Goal: Task Accomplishment & Management: Manage account settings

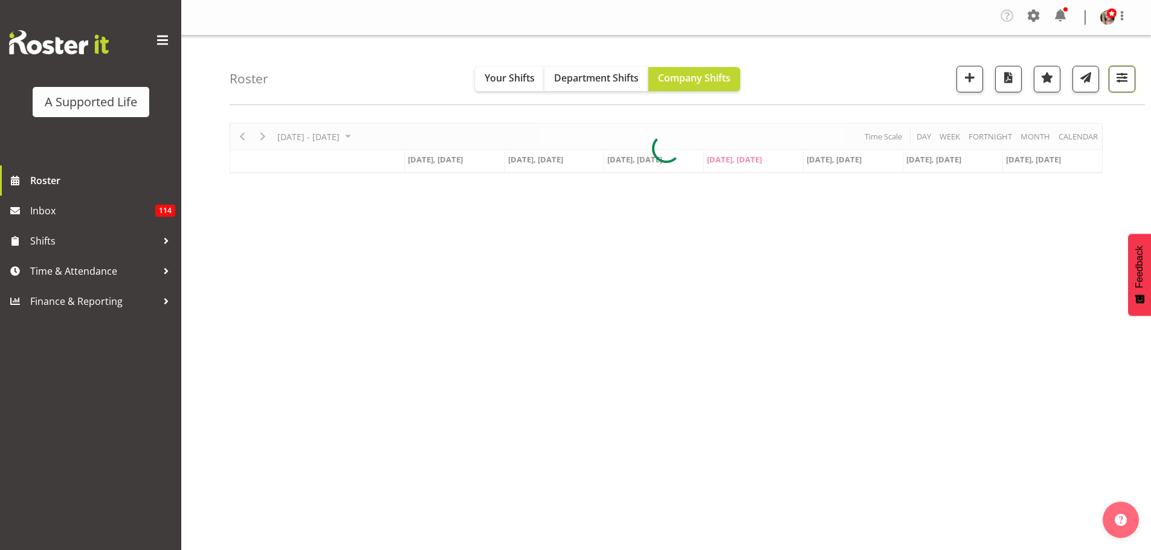
click at [1118, 83] on span "button" at bounding box center [1122, 77] width 16 height 16
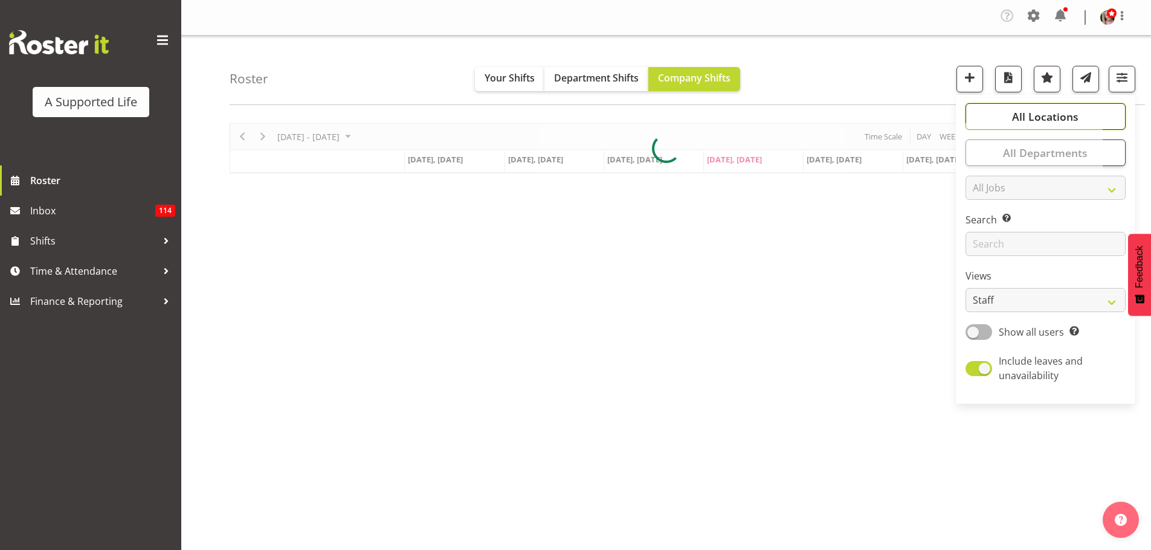
click at [1015, 117] on span "All Locations" at bounding box center [1045, 116] width 66 height 14
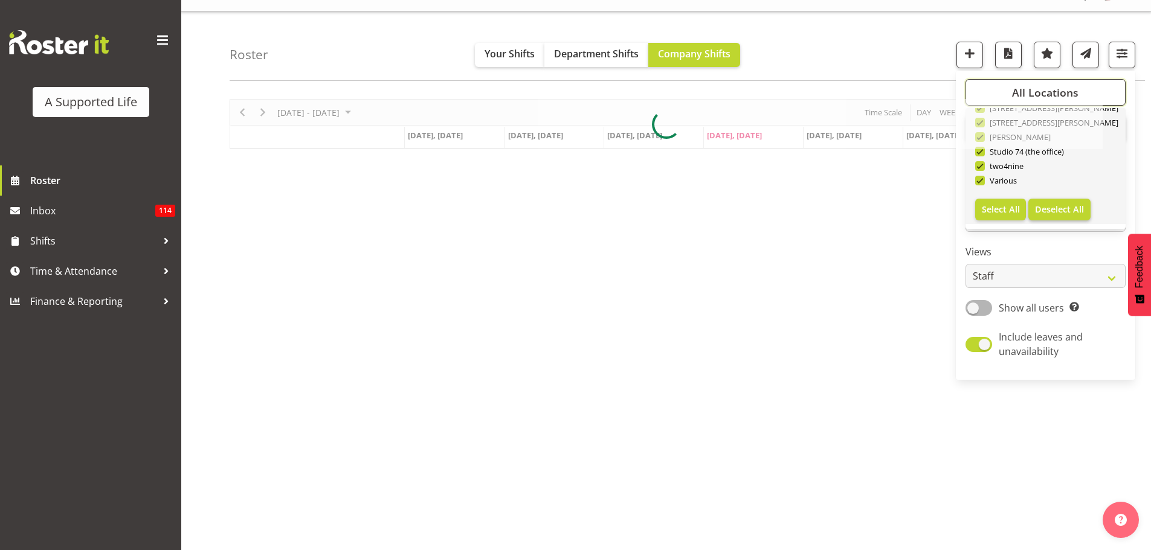
scroll to position [47, 0]
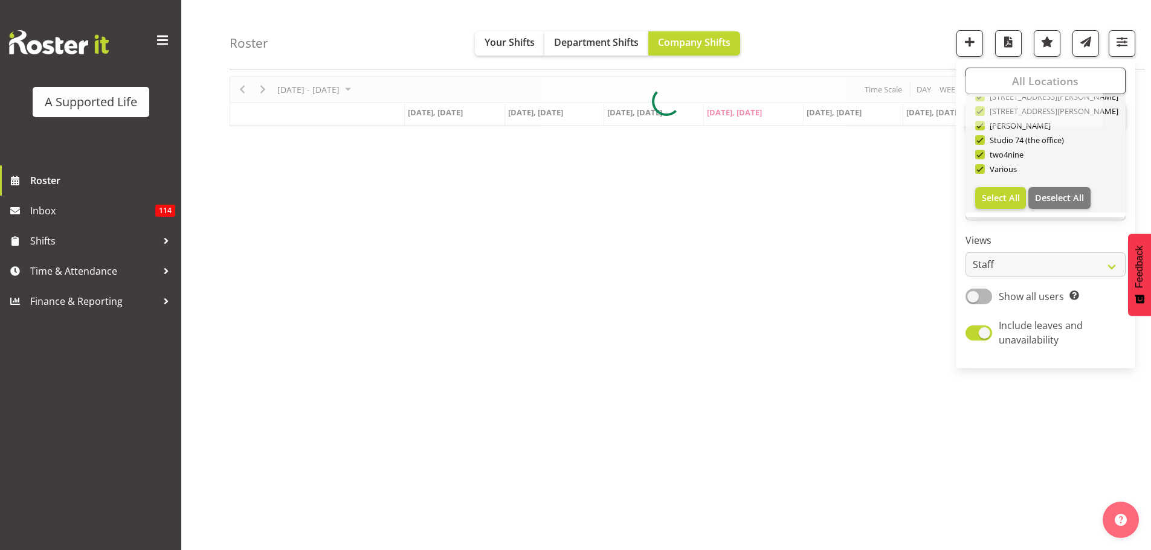
click at [1054, 196] on span "Deselect All" at bounding box center [1059, 197] width 49 height 11
checkbox input "false"
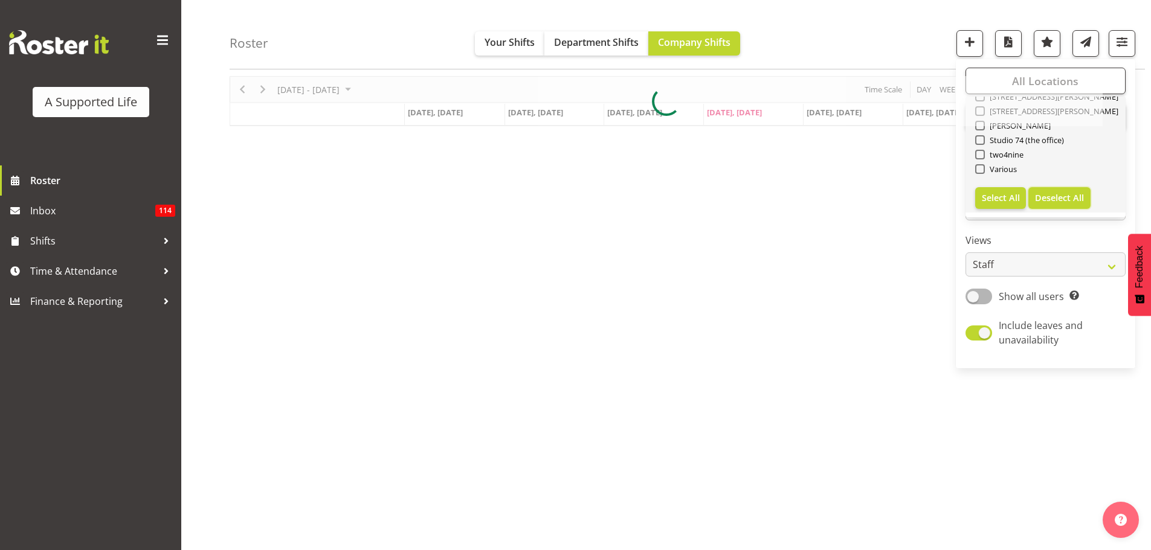
checkbox input "false"
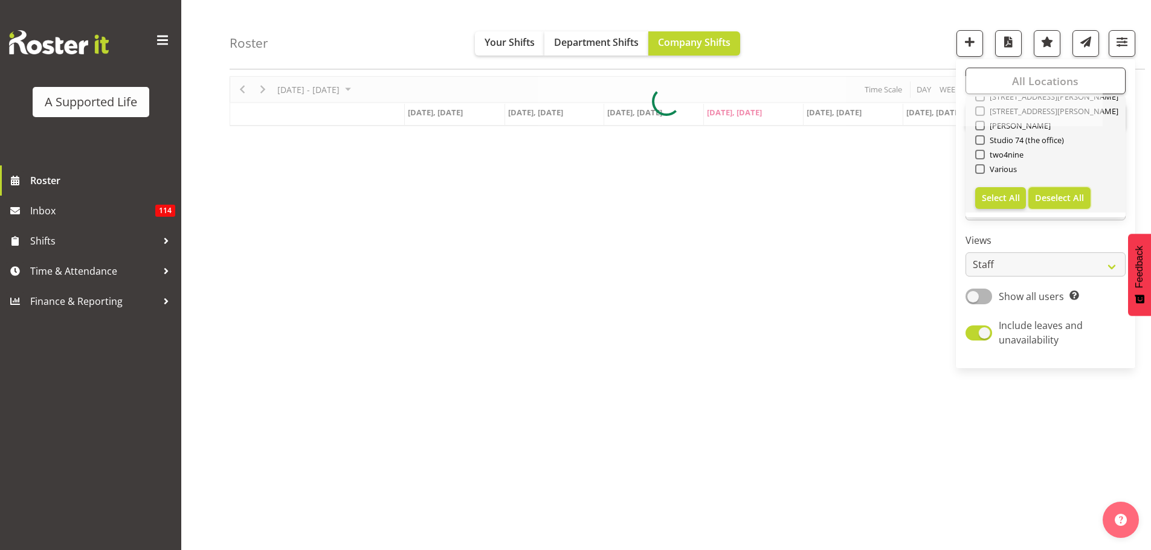
checkbox input "false"
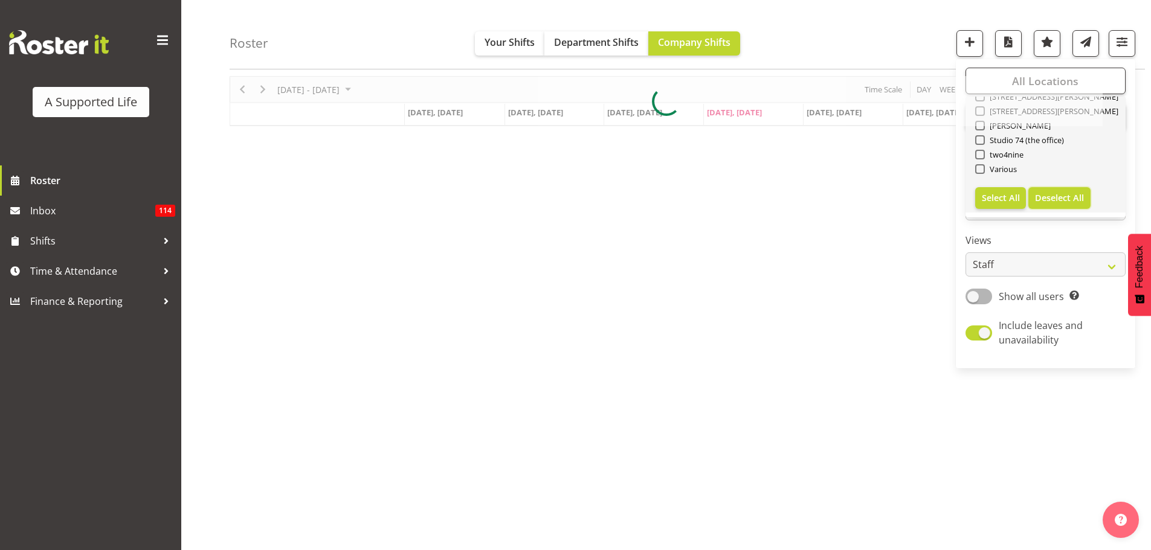
checkbox input "false"
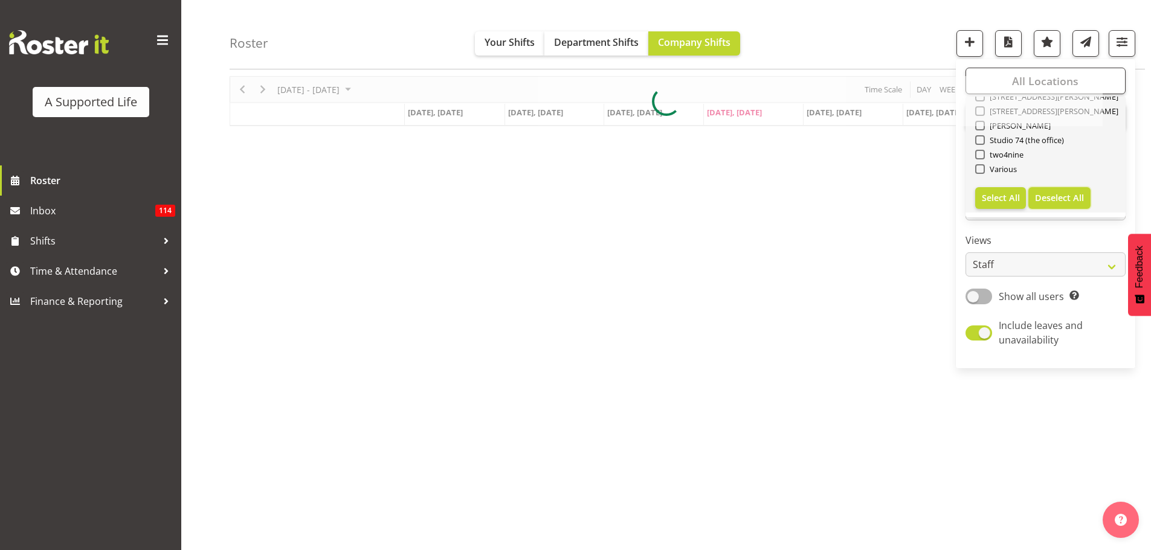
checkbox input "false"
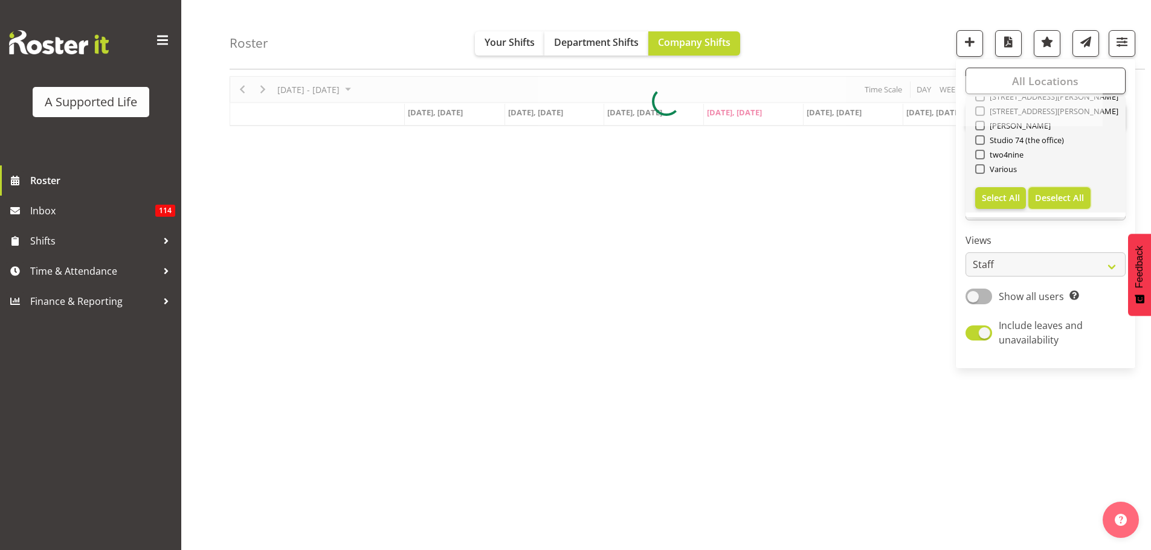
checkbox input "false"
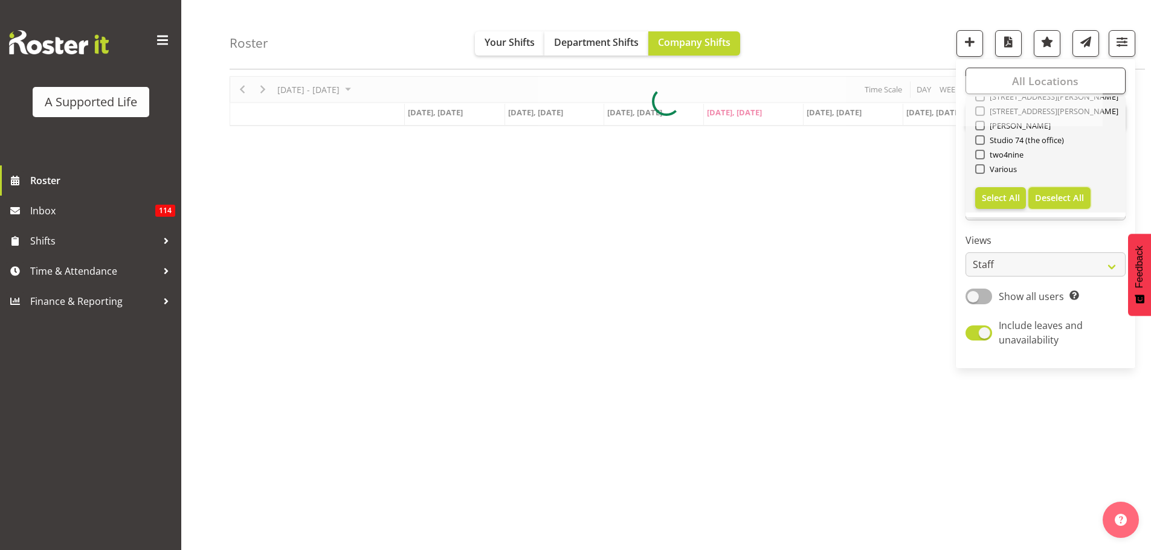
checkbox input "false"
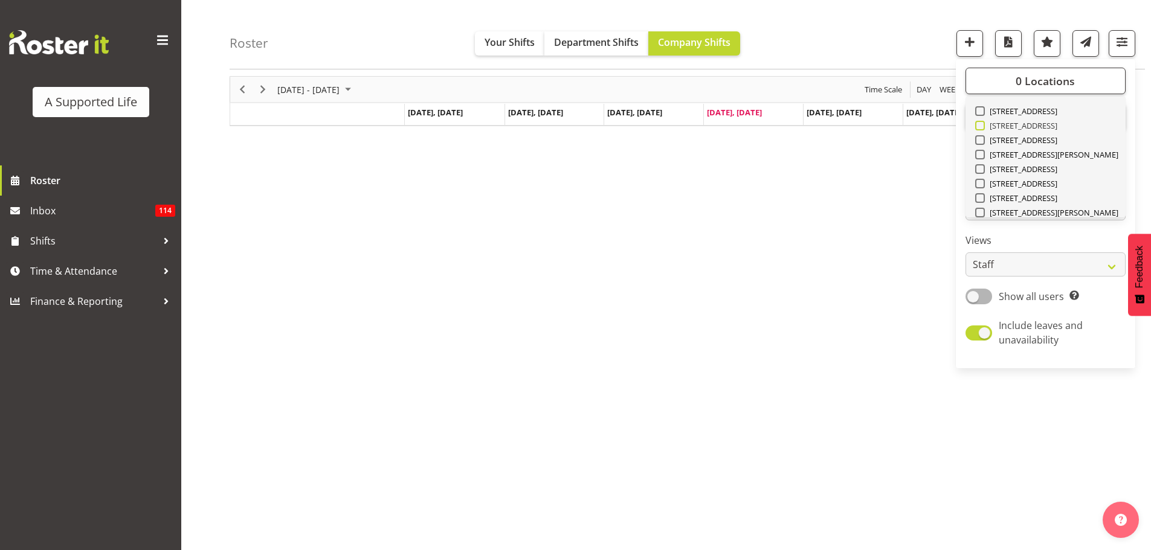
scroll to position [0, 0]
click at [981, 188] on span at bounding box center [980, 184] width 10 height 10
click at [981, 188] on input "[STREET_ADDRESS][PERSON_NAME]" at bounding box center [979, 184] width 8 height 8
checkbox input "true"
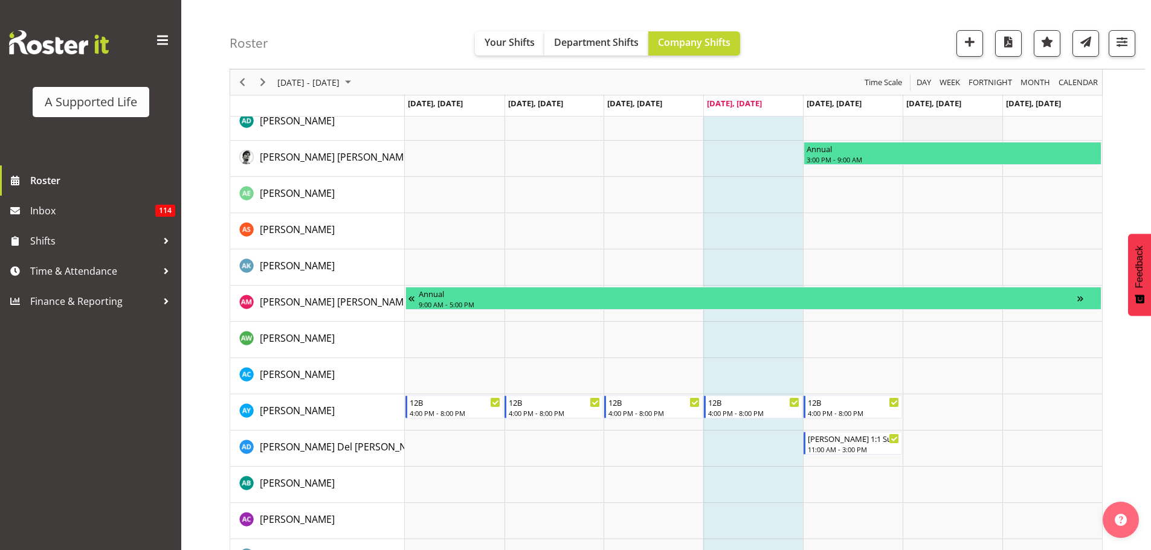
scroll to position [121, 0]
